Goal: Task Accomplishment & Management: Complete application form

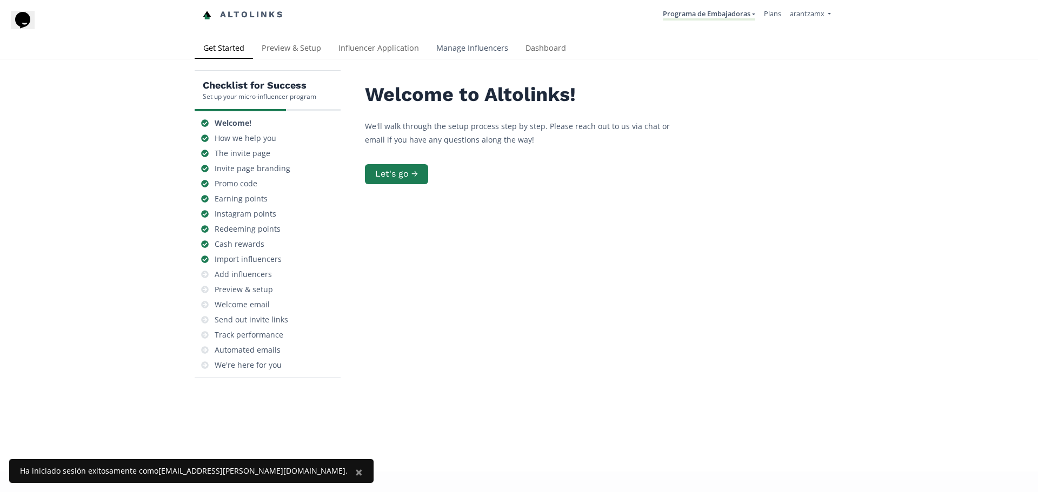
click at [464, 54] on link "Manage Influencers" at bounding box center [471, 49] width 89 height 22
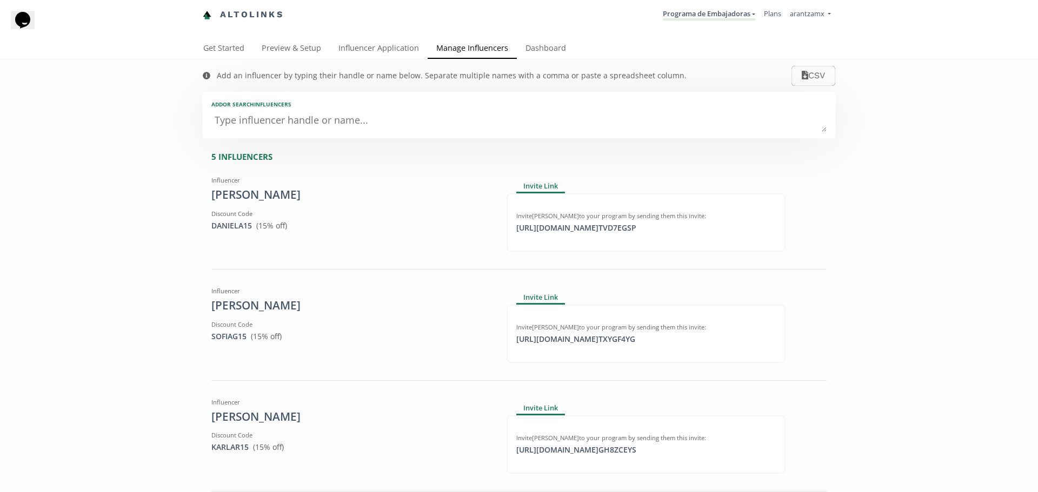
click at [299, 122] on textarea at bounding box center [518, 121] width 615 height 22
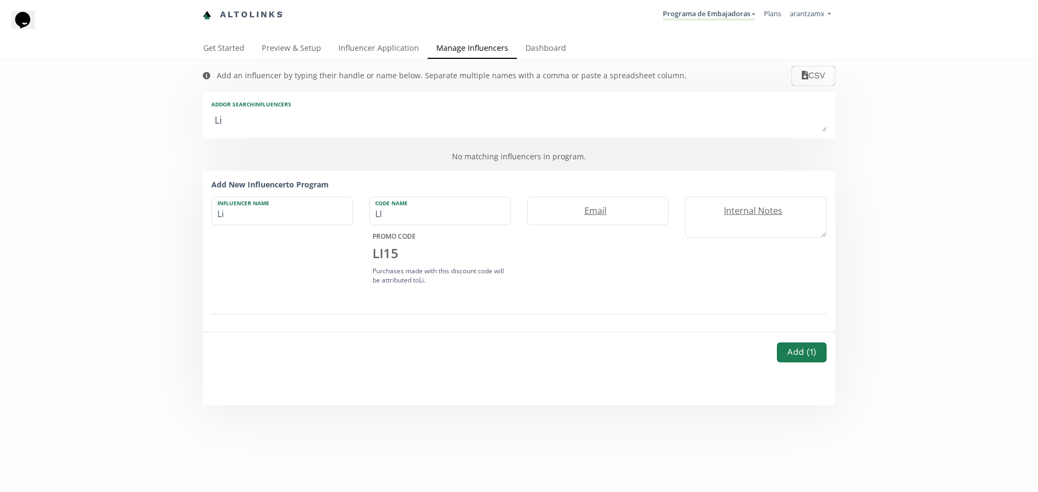
type textarea "Lil"
type input "Lil"
type input "LIL"
type textarea "Lili"
type input "Lili"
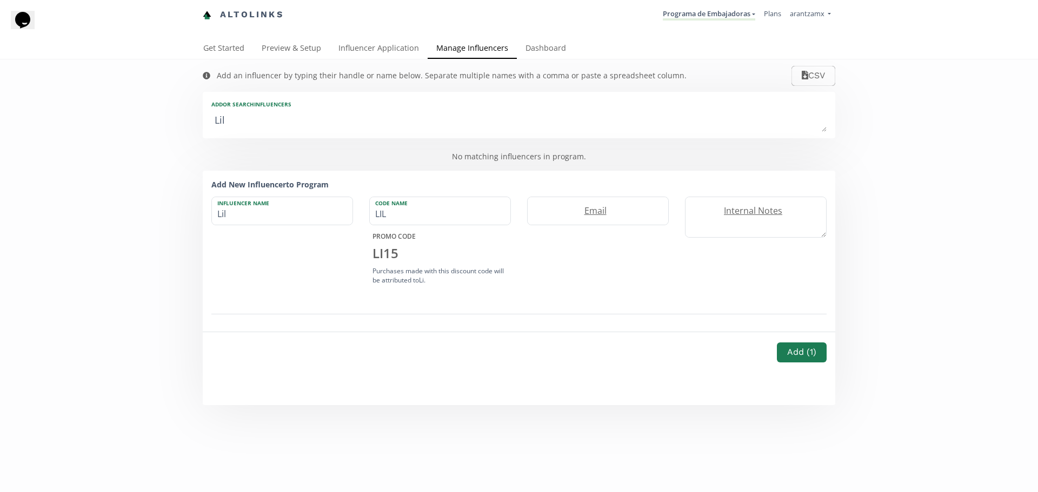
type input "LILI"
type textarea "Lilia"
type input "Lilia"
type input "LILIA"
type textarea "Lilian"
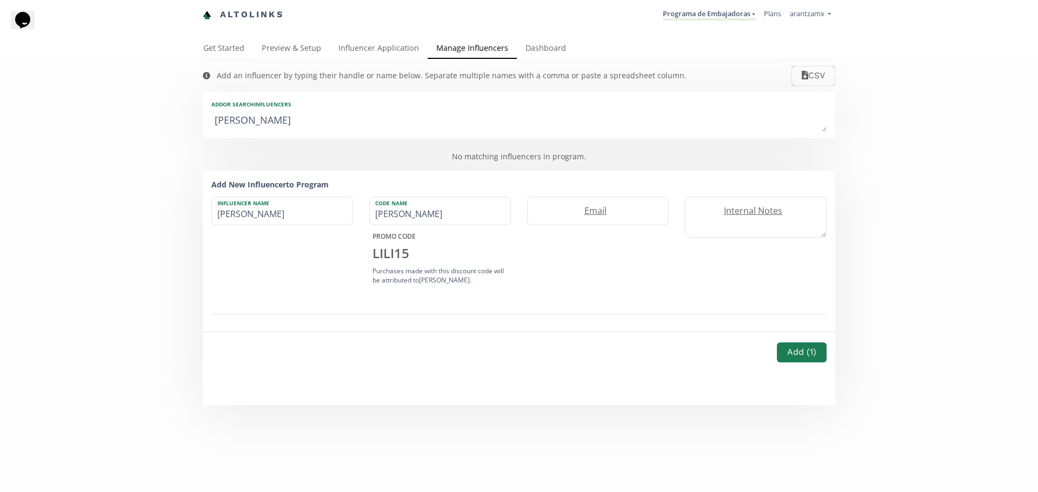
type input "Lilian"
type input "LILIAN"
type textarea "Liliana"
type input "Liliana"
type input "LILIANA"
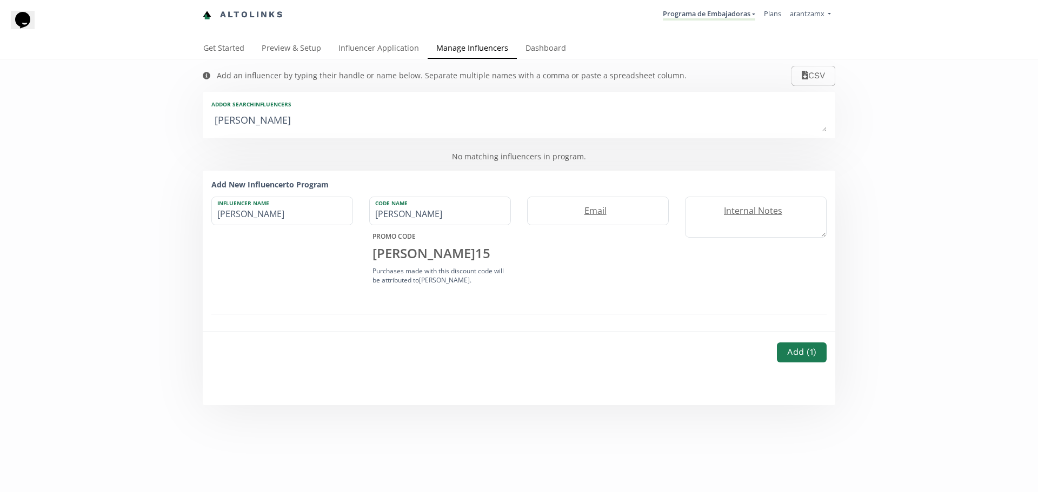
type textarea "Liliana"
click at [271, 207] on label "Influencer Name" at bounding box center [277, 202] width 130 height 10
type input "Lilian"
type input "LILIAN"
type input "Lilia"
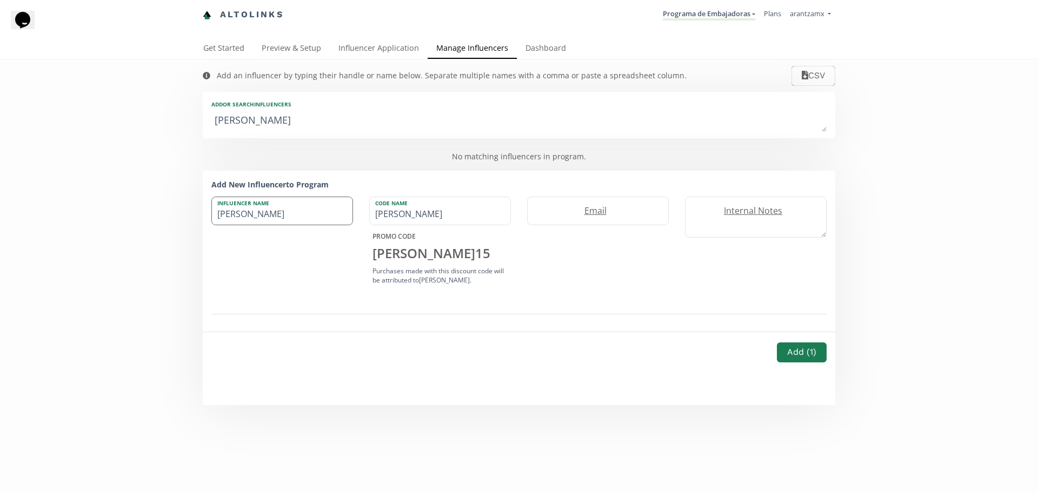
type input "LILIA"
click at [271, 207] on label "Influencer Name" at bounding box center [277, 202] width 130 height 10
click at [271, 207] on div "Influencer Name Lilia" at bounding box center [282, 211] width 142 height 29
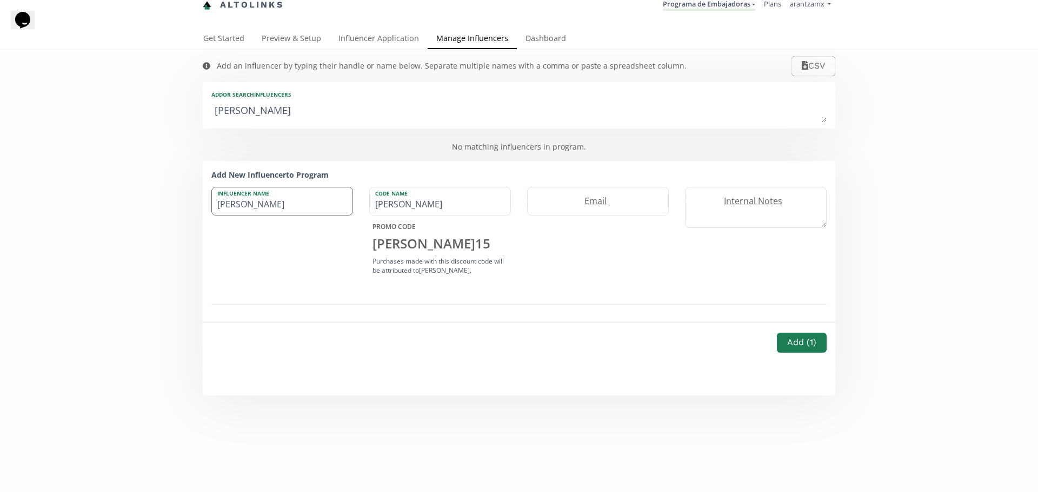
type input "Lilian"
type input "LILIAN"
type input "LilianE"
type input "LILIANE"
type input "Lilian"
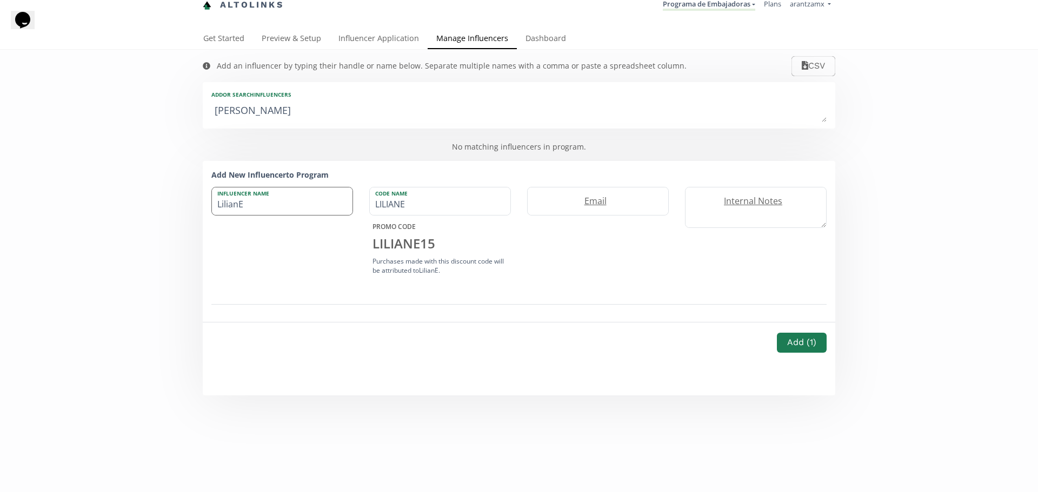
type input "LILIAN"
type input "Lilia"
type input "LILIA"
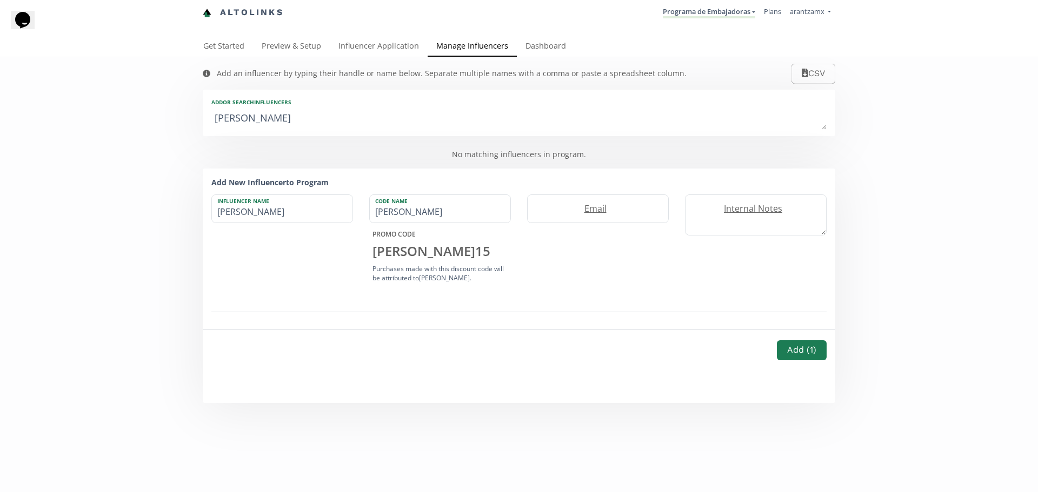
scroll to position [0, 0]
type input "Lilia Nevarez"
click at [585, 205] on label "Email" at bounding box center [592, 211] width 130 height 12
click at [592, 220] on input "liliamnevarezgarcia@gmail.com" at bounding box center [597, 211] width 141 height 28
type input "liliamnevarezgarcia@gmail.com"
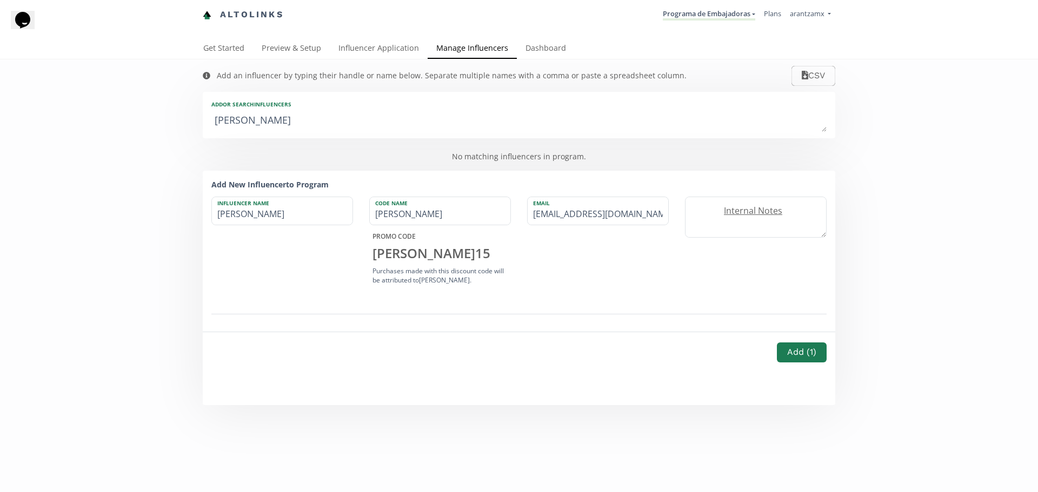
click at [264, 113] on textarea "Liliana" at bounding box center [518, 121] width 615 height 22
type textarea "Lilian"
type input "Lilian"
type input "LILIAN"
type textarea "Lilia"
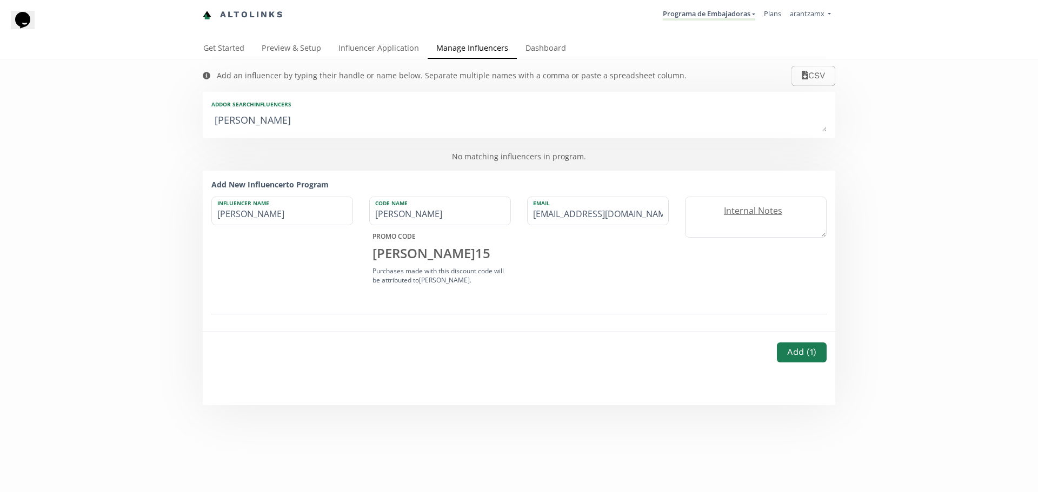
type input "Lilia"
type input "LILIA"
type textarea "Lilia"
click at [271, 213] on input "Lilia" at bounding box center [282, 211] width 141 height 28
type input "Lilia Nevarez"
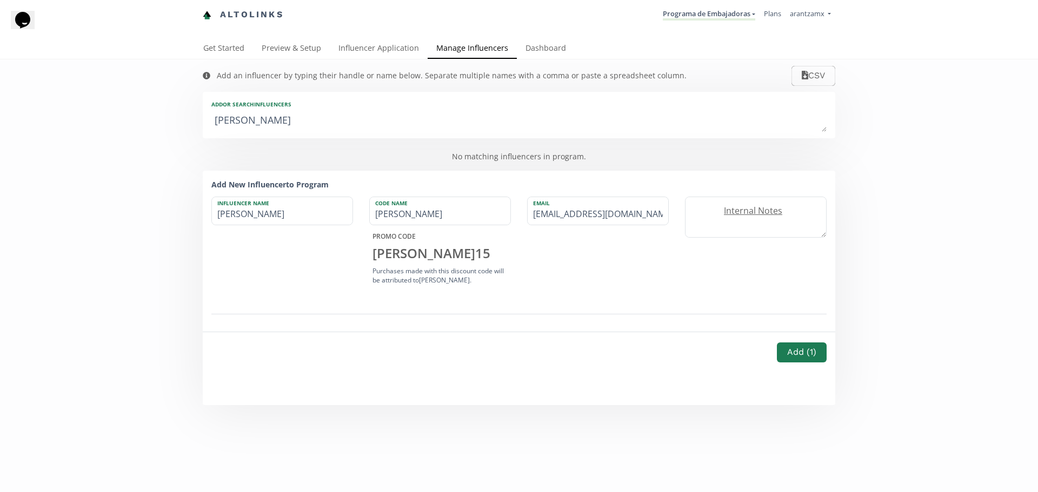
click at [317, 248] on div "Influencer Name Lilia Nevarez" at bounding box center [282, 242] width 158 height 91
click at [794, 353] on button "Add ( 1 )" at bounding box center [801, 352] width 53 height 23
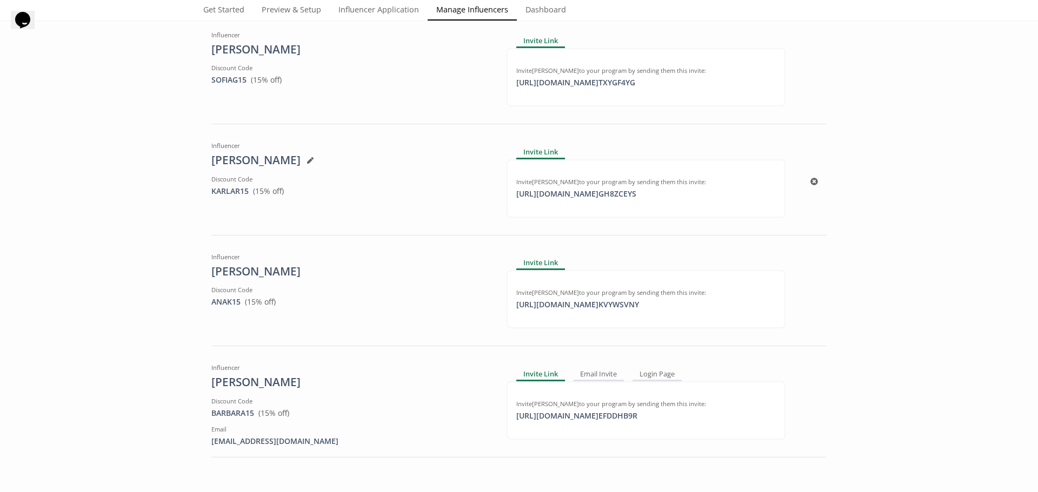
scroll to position [378, 0]
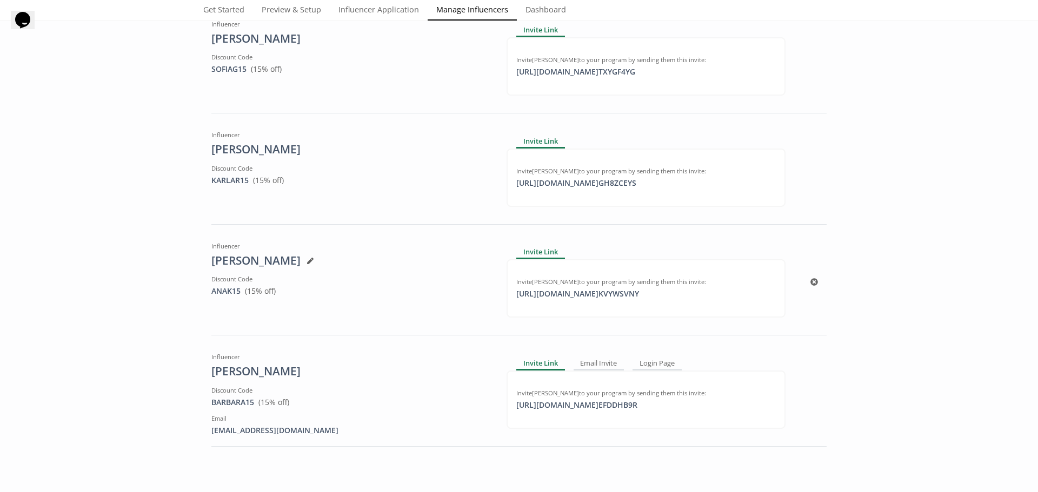
drag, startPoint x: 810, startPoint y: 282, endPoint x: 554, endPoint y: 50, distance: 345.1
click at [810, 282] on icon at bounding box center [814, 282] width 8 height 8
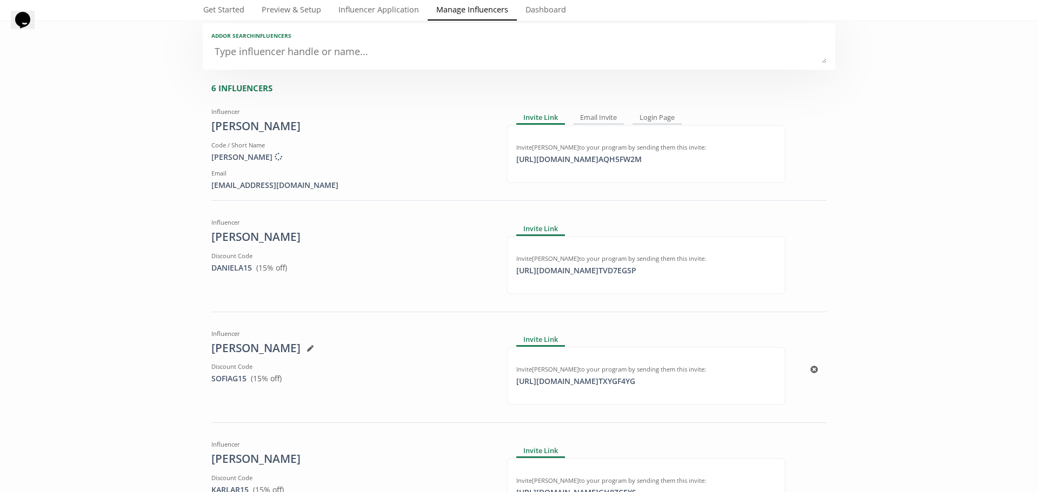
scroll to position [54, 0]
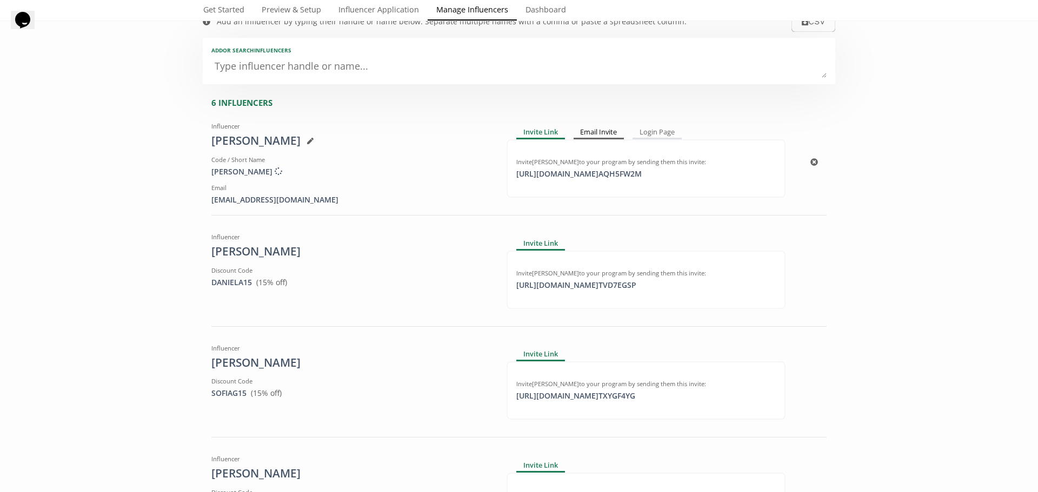
click at [606, 133] on div "Email Invite" at bounding box center [598, 132] width 51 height 13
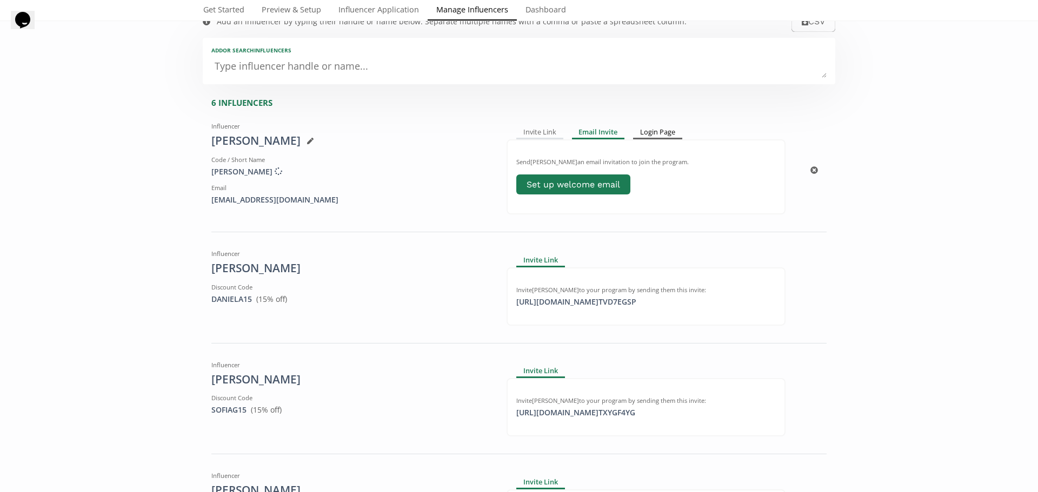
click at [654, 129] on div "Login Page" at bounding box center [657, 132] width 49 height 13
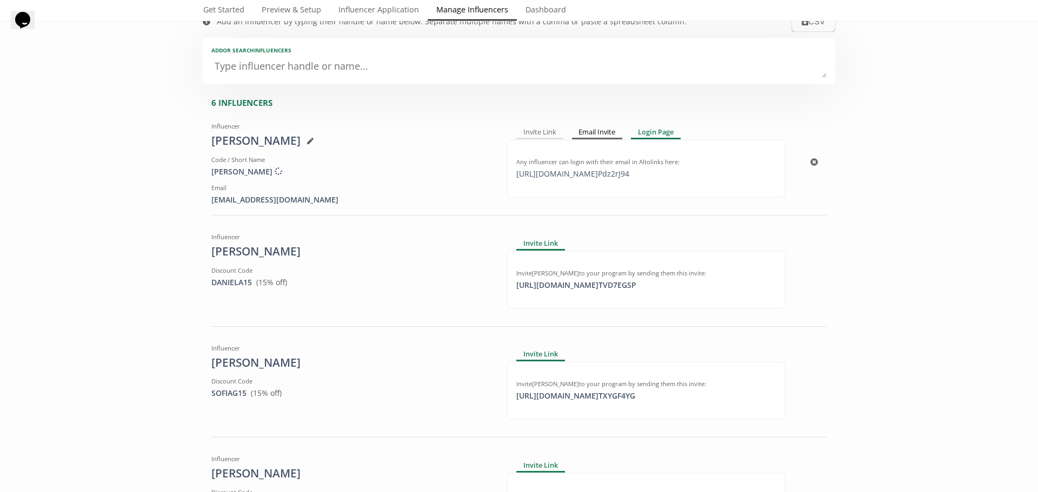
click at [572, 129] on div "Email Invite" at bounding box center [597, 132] width 51 height 13
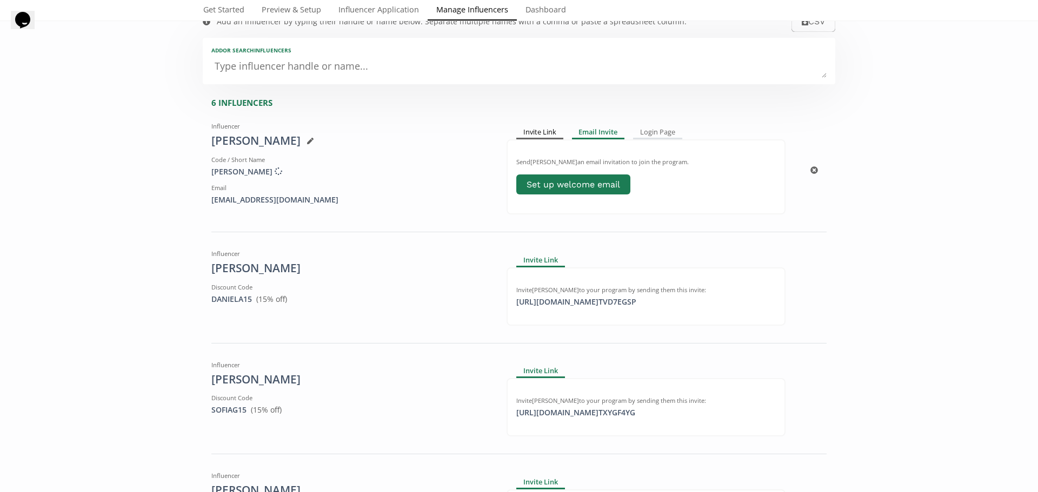
click at [542, 132] on div "Invite Link" at bounding box center [539, 132] width 47 height 13
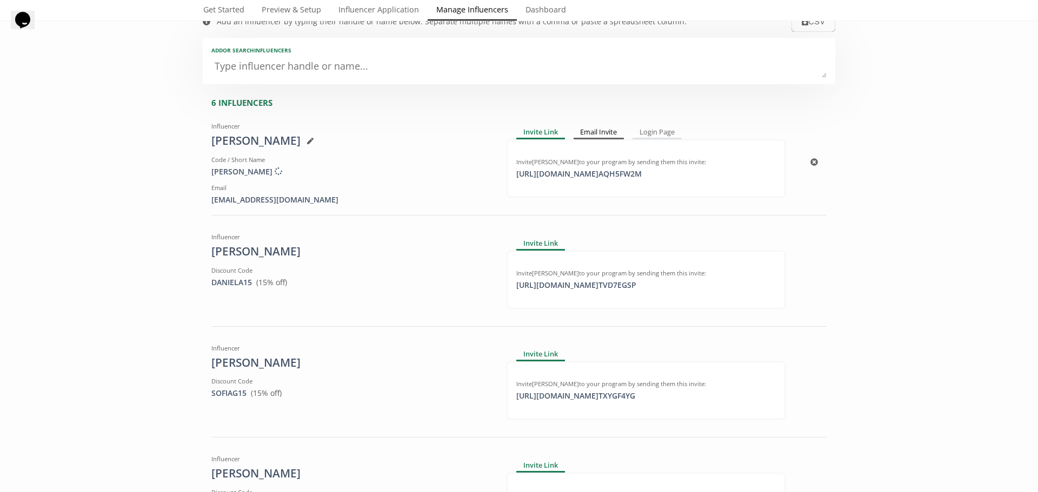
click at [586, 128] on div "Email Invite" at bounding box center [598, 132] width 51 height 13
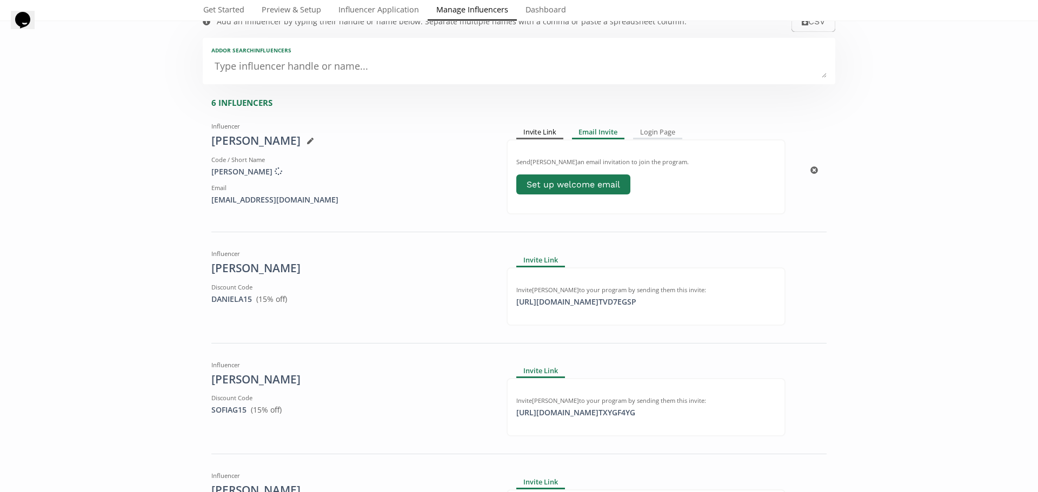
click at [533, 133] on div "Invite Link" at bounding box center [539, 132] width 47 height 13
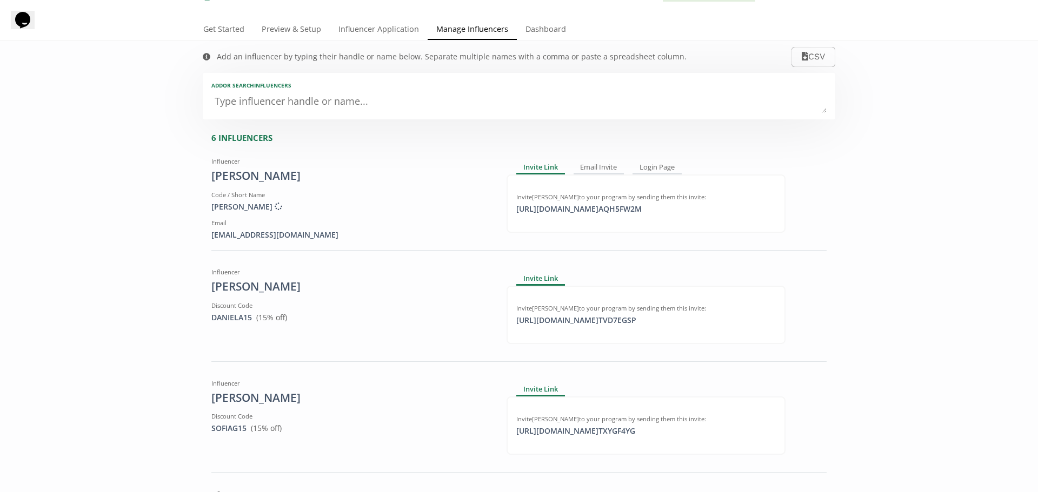
scroll to position [0, 0]
